Goal: Communication & Community: Answer question/provide support

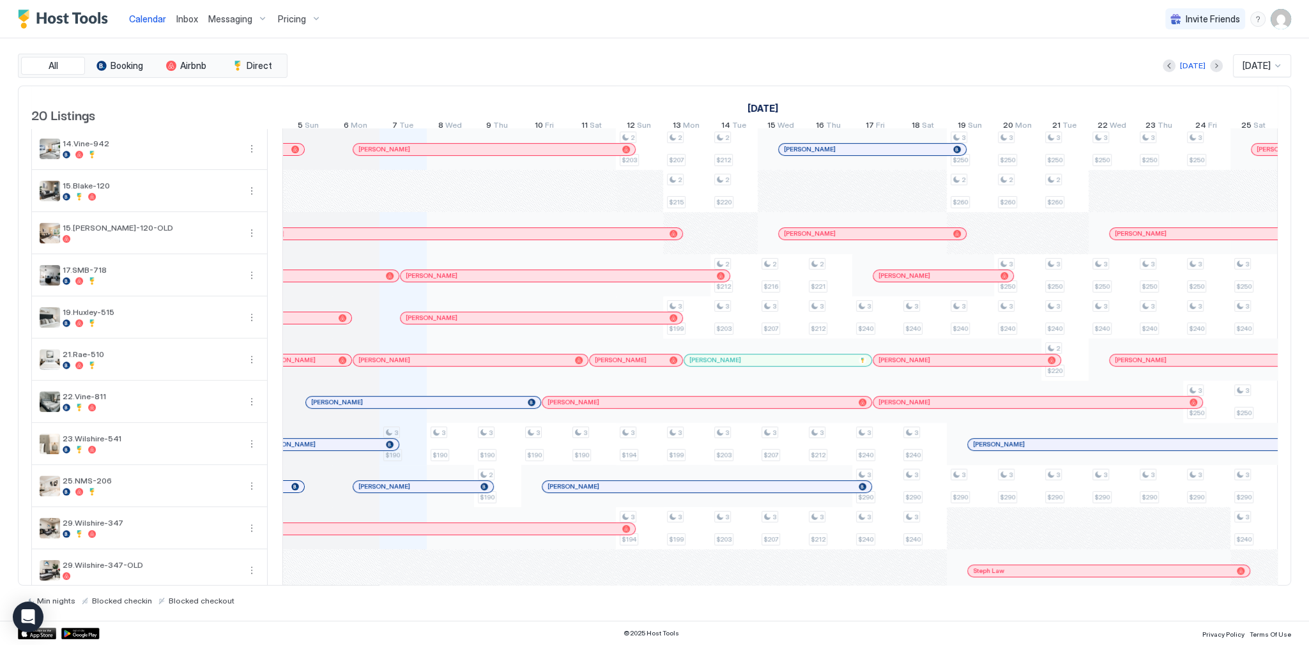
scroll to position [0, 608]
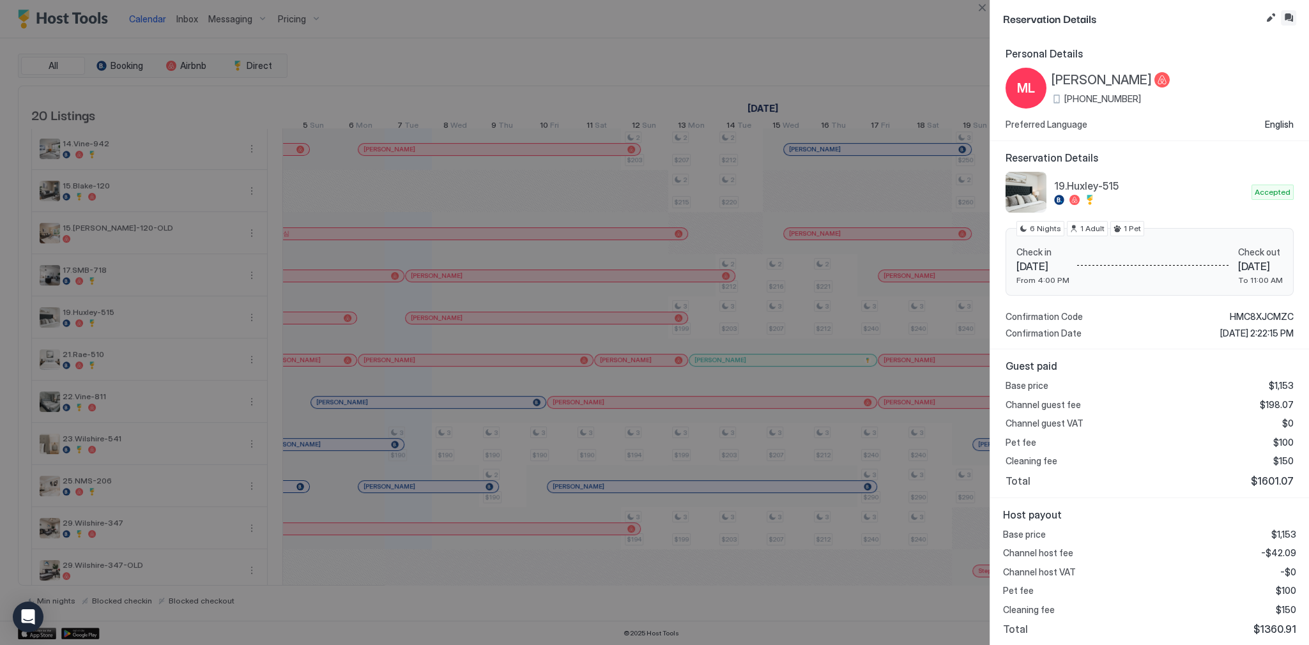
click at [1292, 20] on button "Inbox" at bounding box center [1288, 17] width 15 height 15
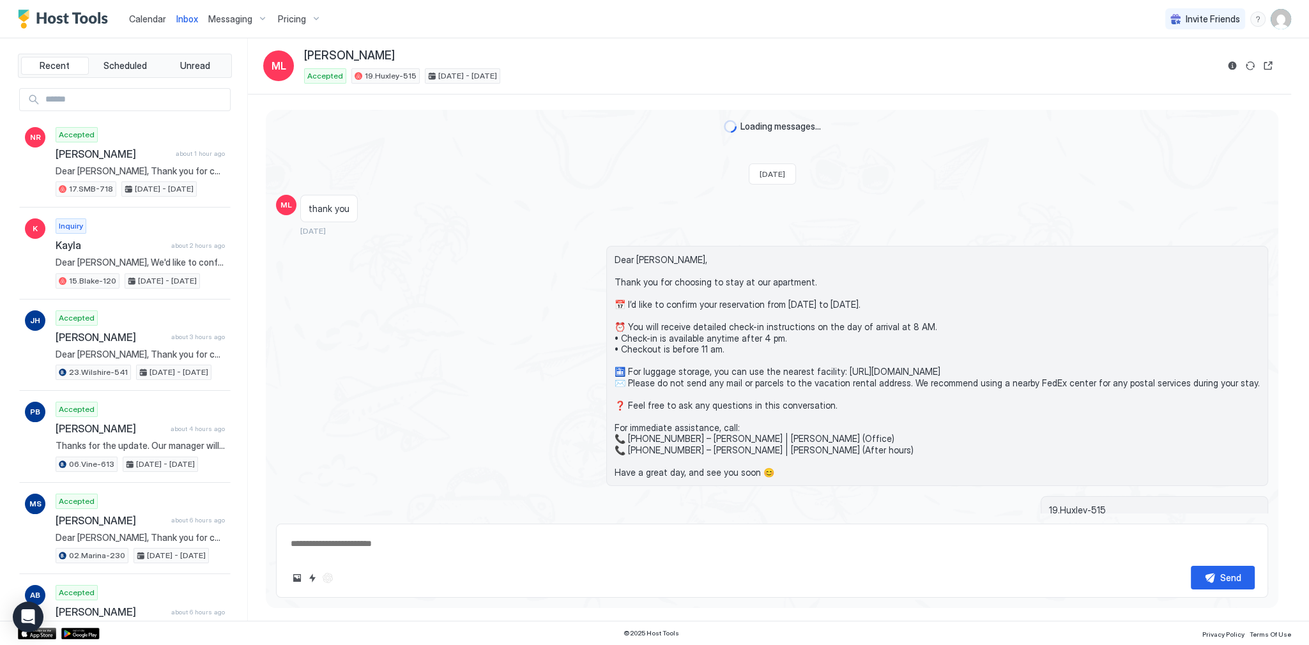
scroll to position [1227, 0]
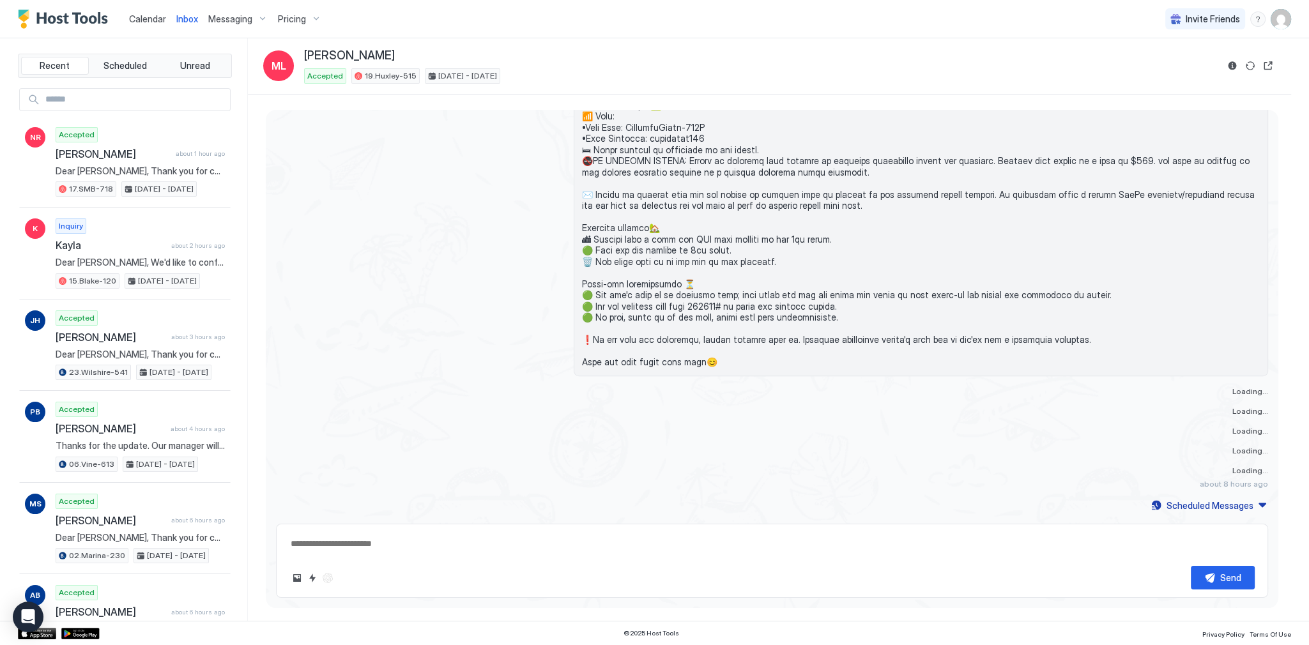
click at [454, 539] on textarea at bounding box center [771, 544] width 965 height 24
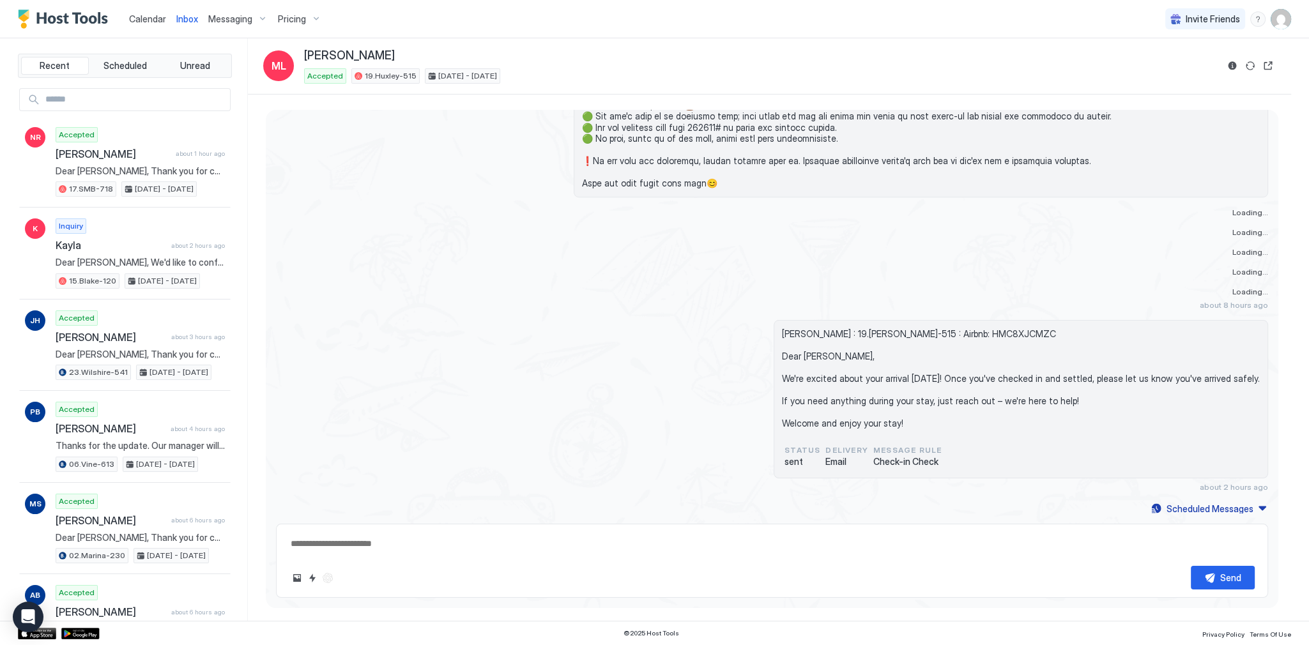
paste textarea "**********"
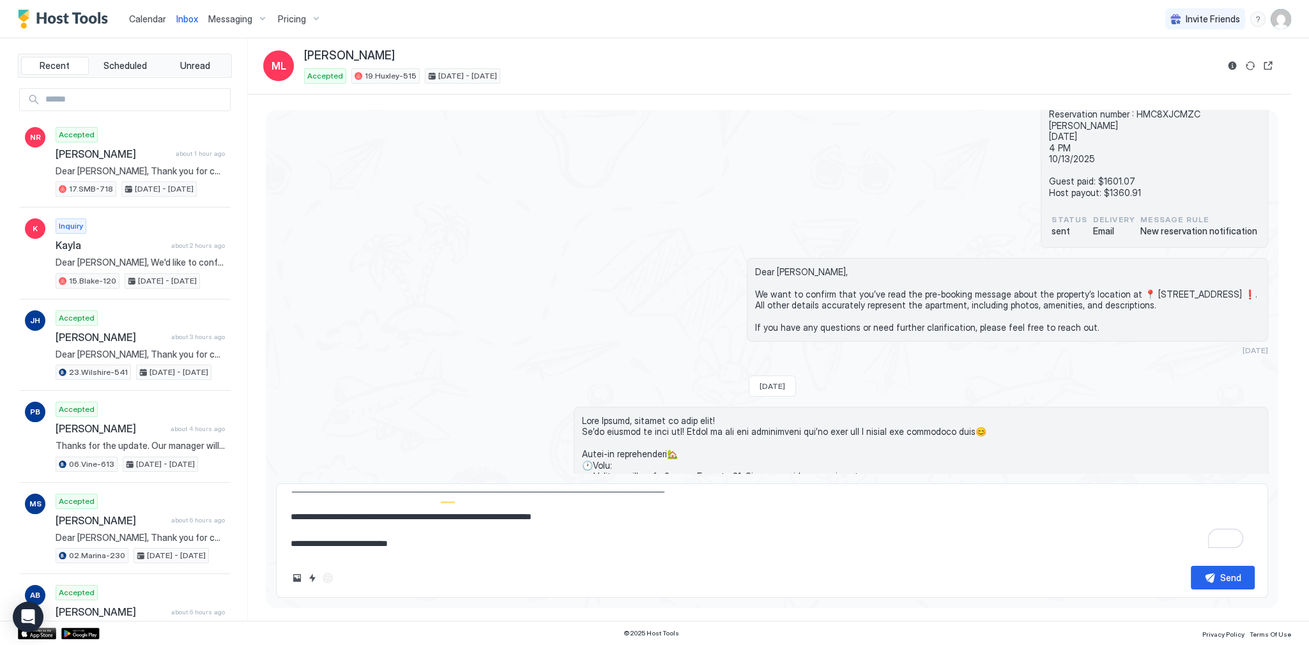
scroll to position [0, 0]
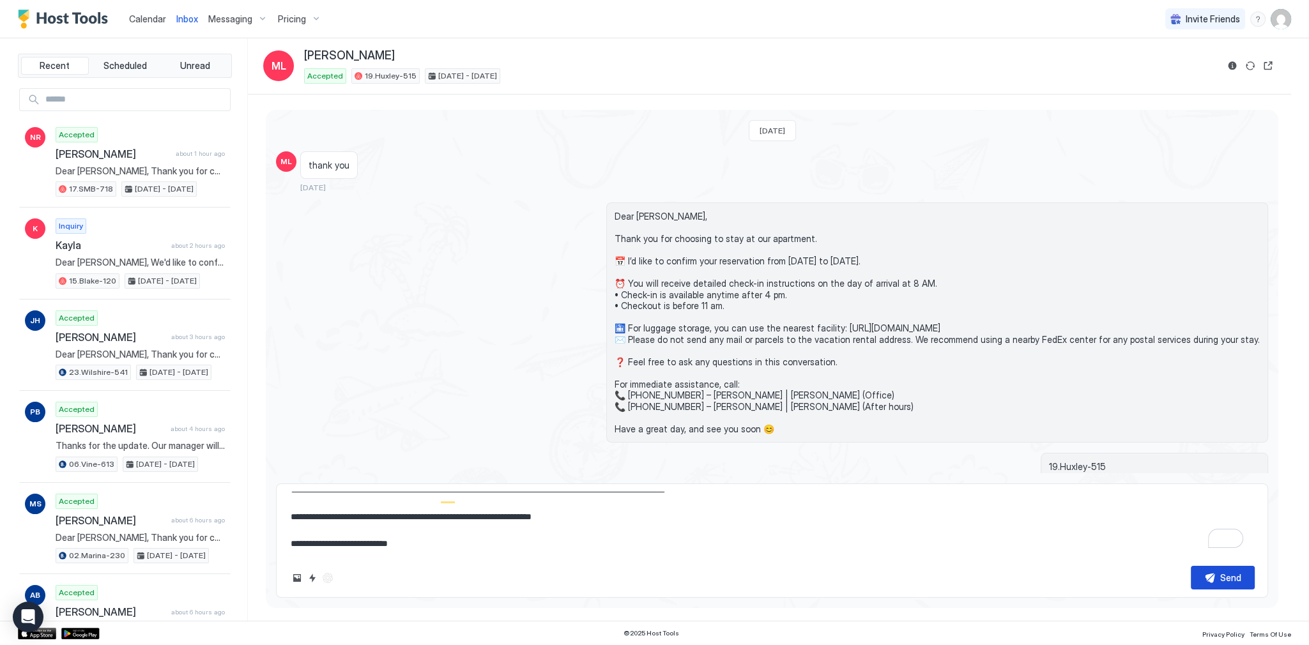
type textarea "**********"
click at [1232, 585] on button "Send" at bounding box center [1223, 578] width 64 height 24
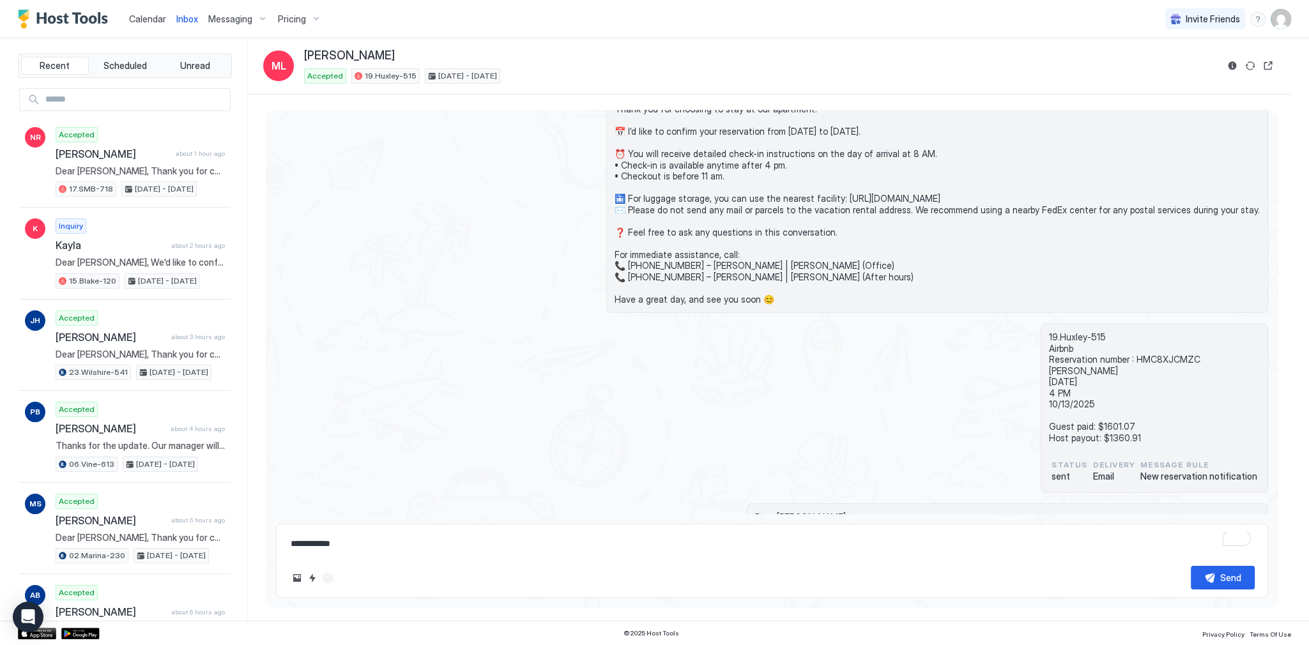
click at [599, 273] on div "Dear Marisa, Thank you for choosing to stay at our apartment. 📅 I’d like to con…" at bounding box center [921, 193] width 694 height 240
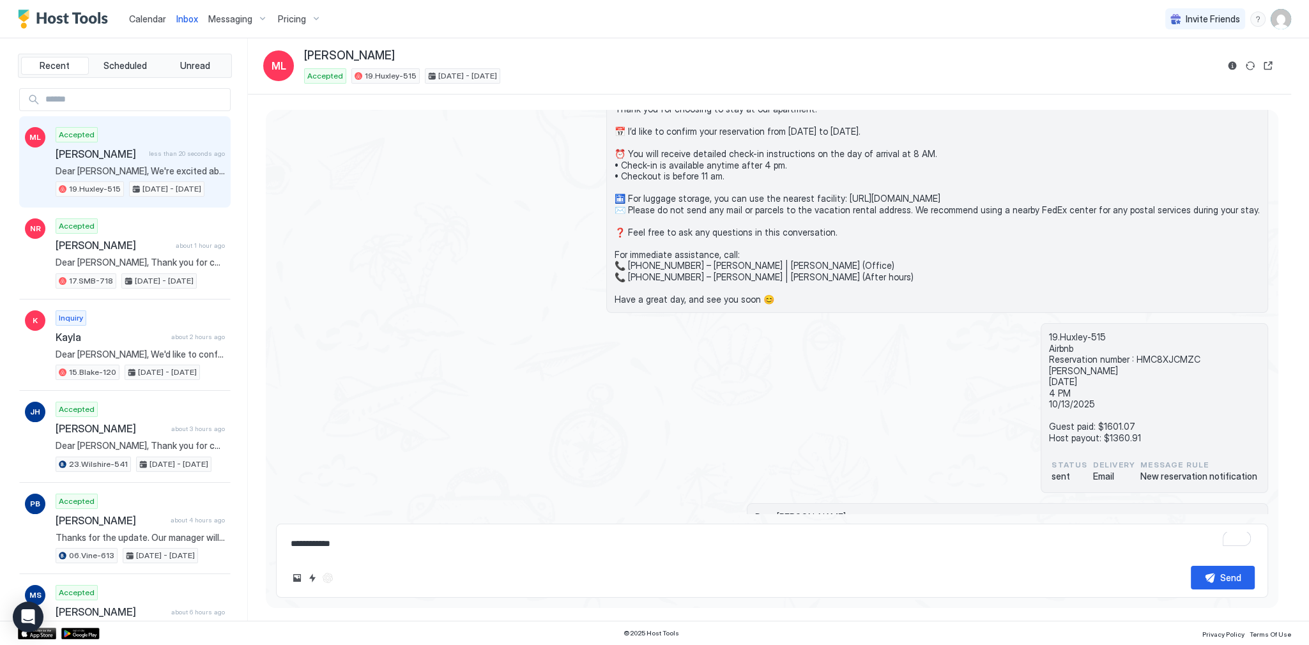
click at [143, 13] on span "Calendar" at bounding box center [147, 18] width 37 height 11
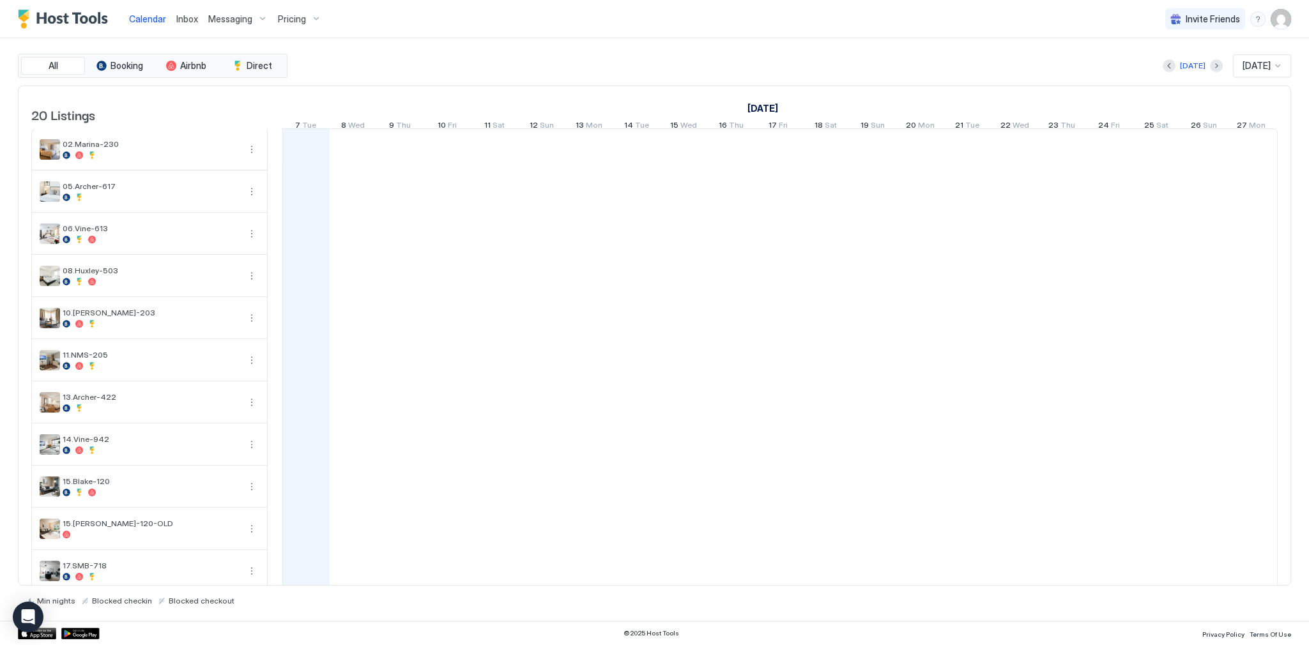
click at [695, 64] on div "Today Oct 2025" at bounding box center [790, 65] width 1001 height 23
